Goal: Transaction & Acquisition: Purchase product/service

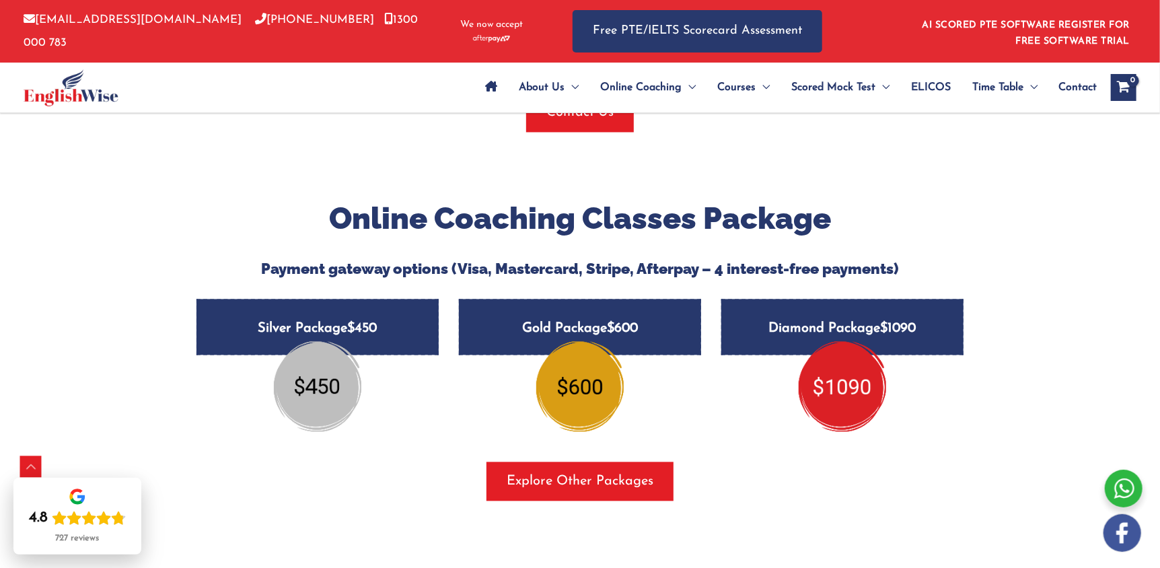
scroll to position [1527, 0]
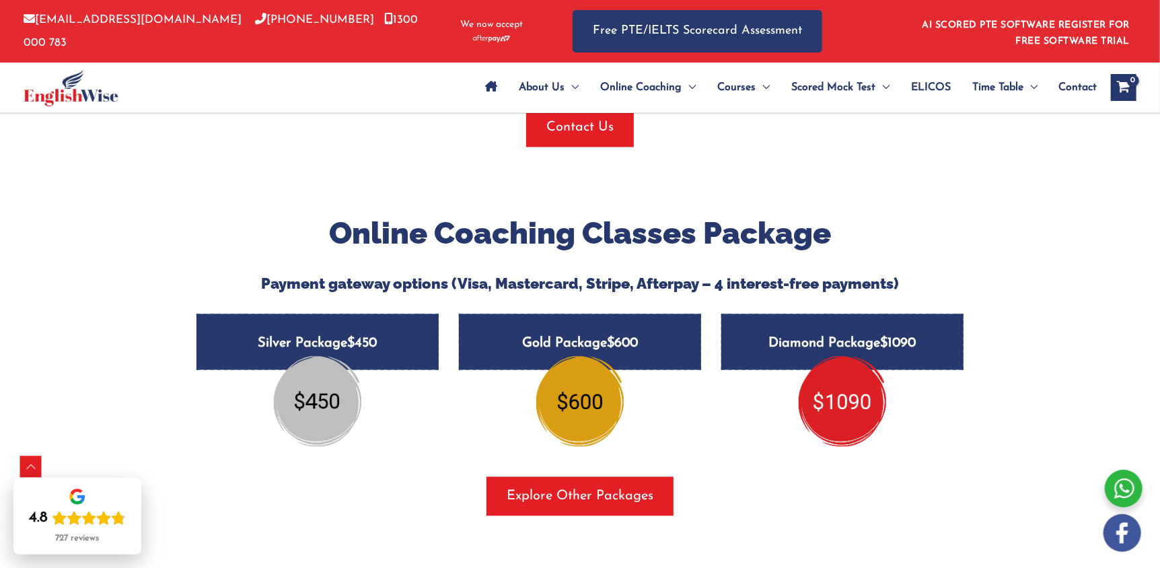
click at [303, 365] on img at bounding box center [318, 402] width 88 height 90
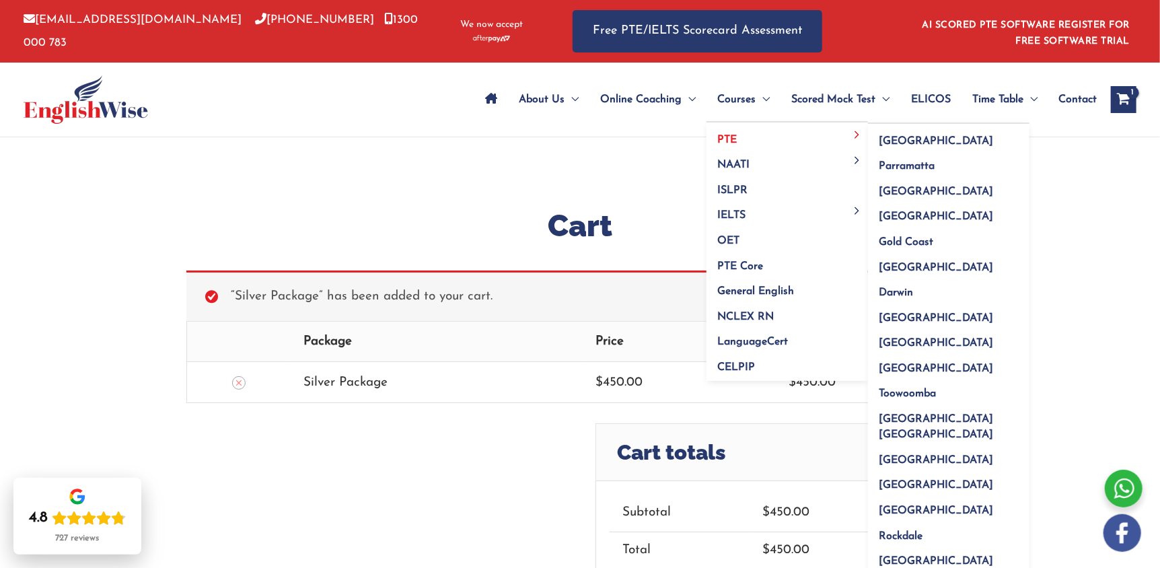
click at [735, 139] on link "PTE" at bounding box center [788, 136] width 162 height 26
click at [895, 148] on link "[GEOGRAPHIC_DATA]" at bounding box center [949, 137] width 162 height 26
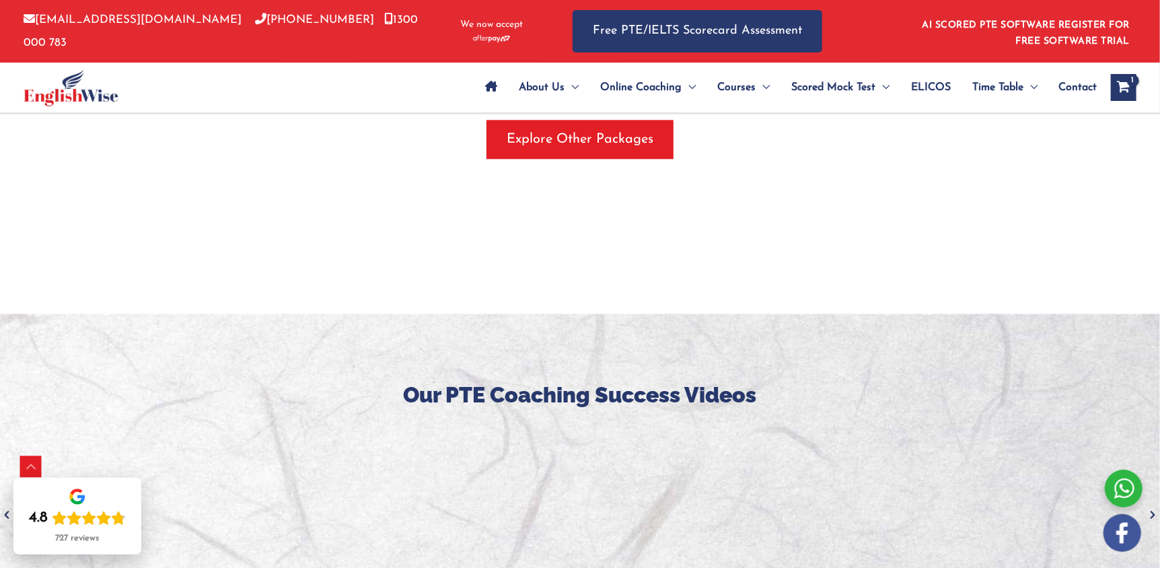
scroll to position [2153, 0]
